Goal: Information Seeking & Learning: Learn about a topic

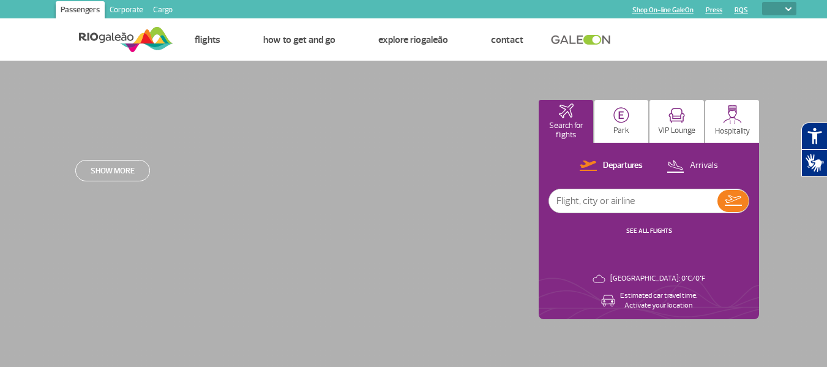
select select
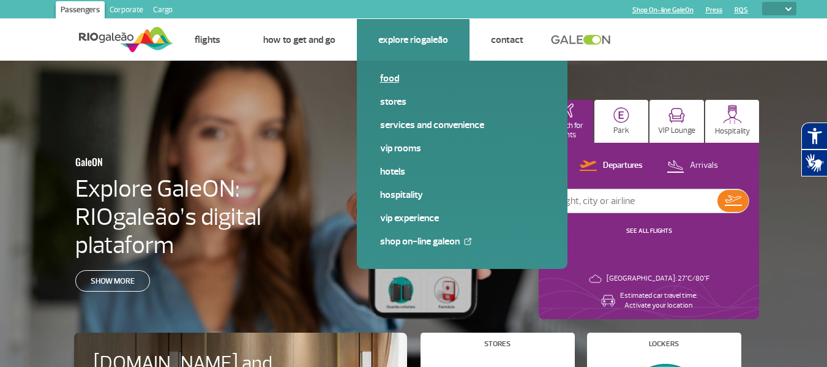
click at [402, 78] on link "Food" at bounding box center [462, 78] width 164 height 13
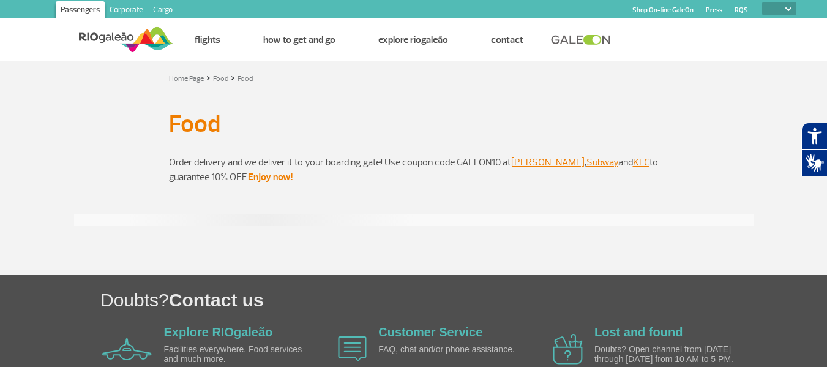
select select
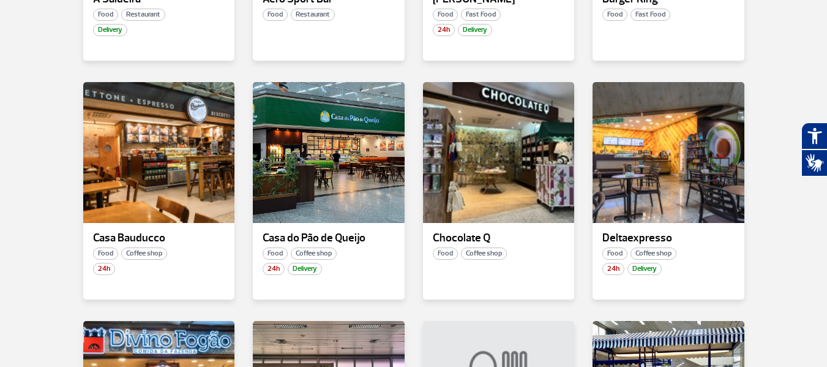
scroll to position [442, 0]
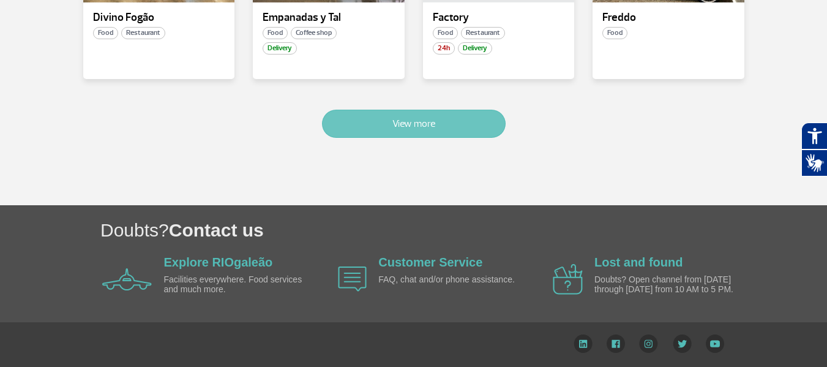
click at [341, 110] on button "View more" at bounding box center [414, 124] width 184 height 28
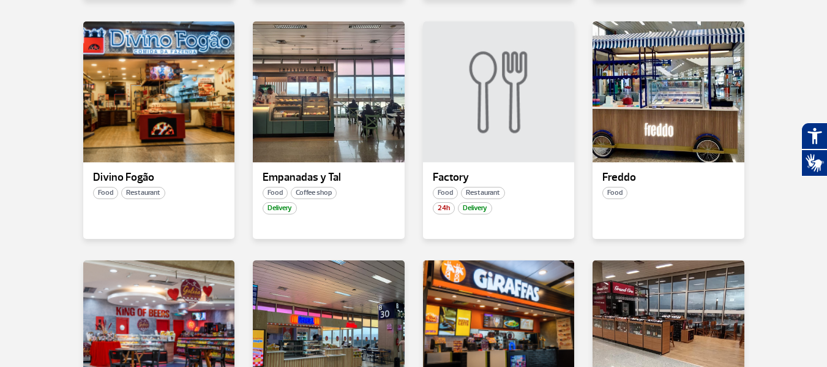
scroll to position [724, 0]
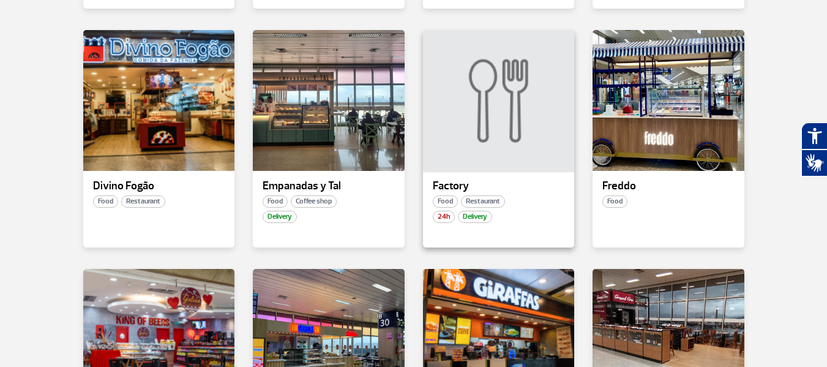
click at [473, 86] on div at bounding box center [498, 101] width 154 height 144
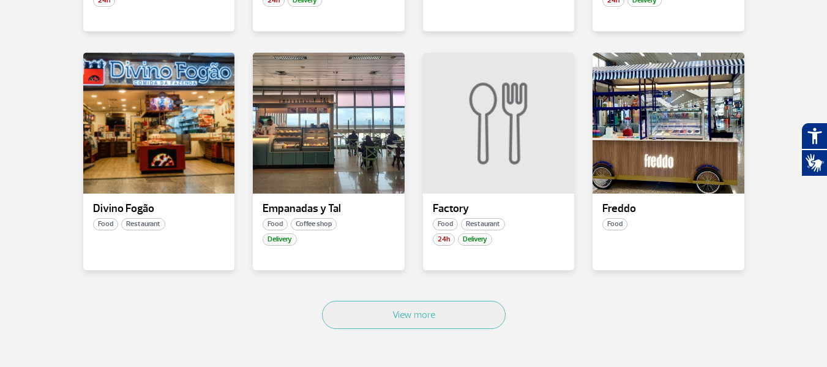
scroll to position [702, 0]
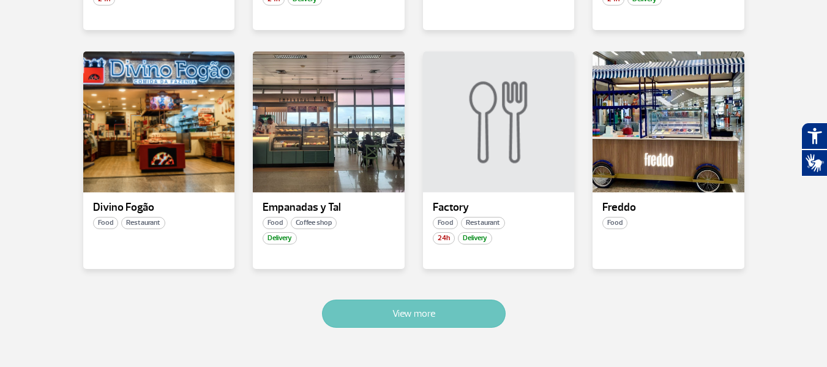
click at [468, 320] on button "View more" at bounding box center [414, 313] width 184 height 28
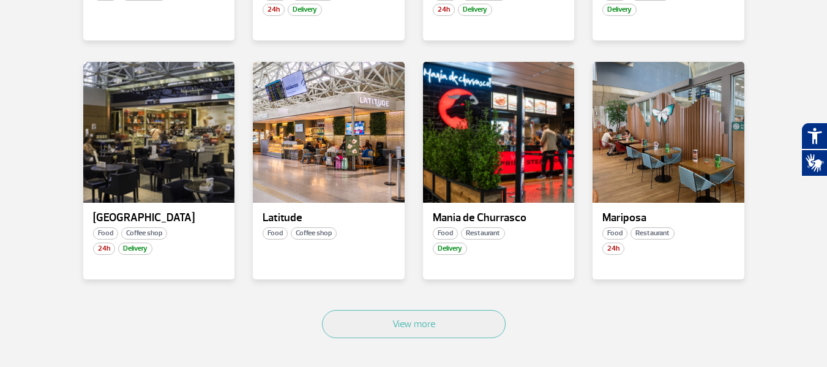
scroll to position [1423, 0]
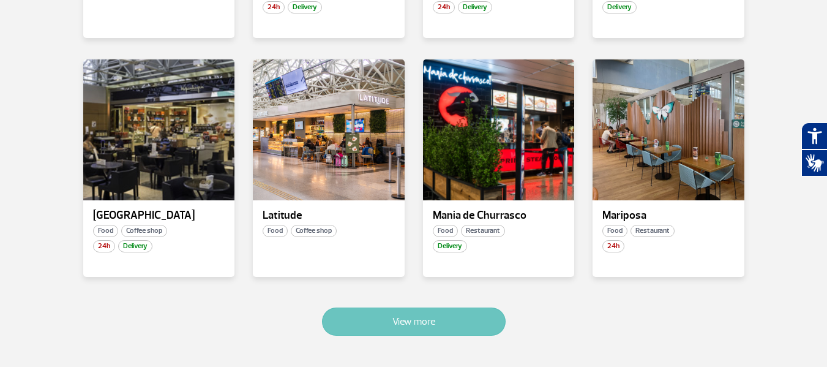
click at [476, 307] on button "View more" at bounding box center [414, 321] width 184 height 28
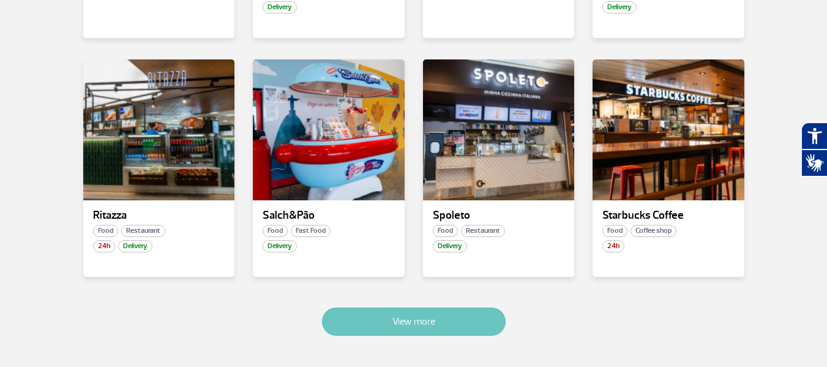
click at [470, 311] on button "View more" at bounding box center [414, 321] width 184 height 28
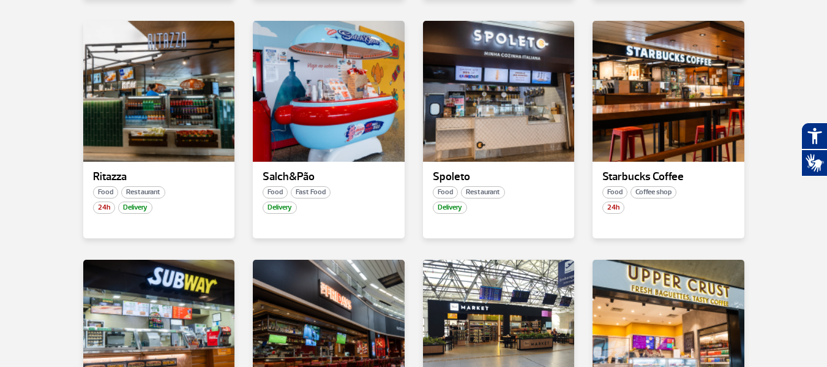
scroll to position [2177, 0]
